Goal: Navigation & Orientation: Find specific page/section

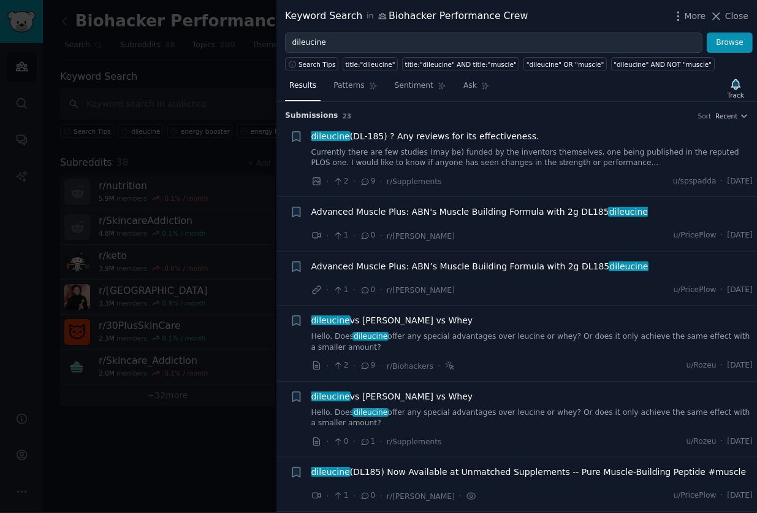
click at [224, 53] on div at bounding box center [378, 256] width 757 height 513
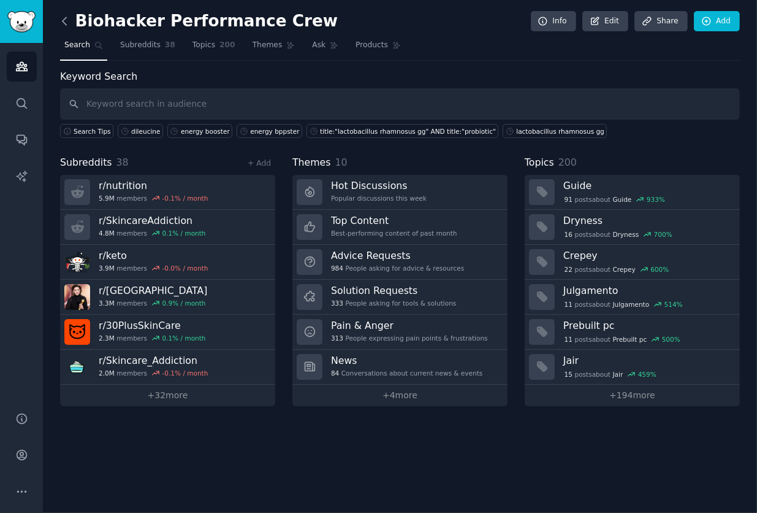
click at [64, 16] on icon at bounding box center [64, 21] width 13 height 13
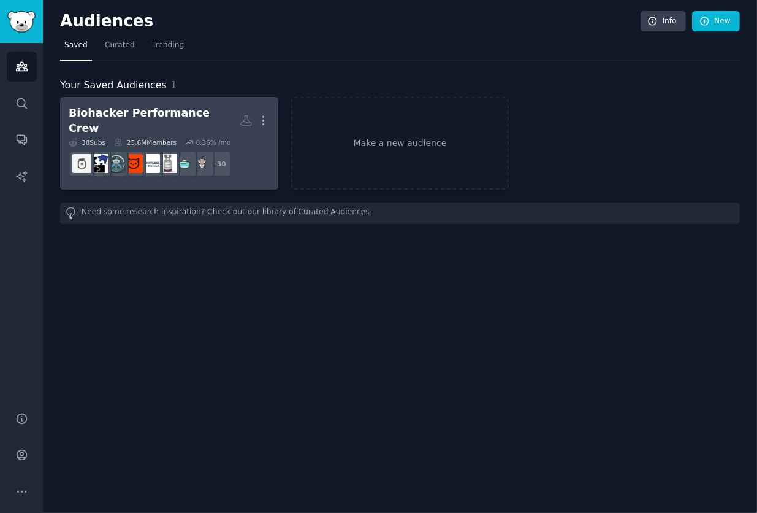
click at [148, 126] on div "Biohacker Performance Crew More 38 Sub s 25.6M Members 0.36 % /mo + 30" at bounding box center [169, 142] width 201 height 75
